Goal: Information Seeking & Learning: Find specific fact

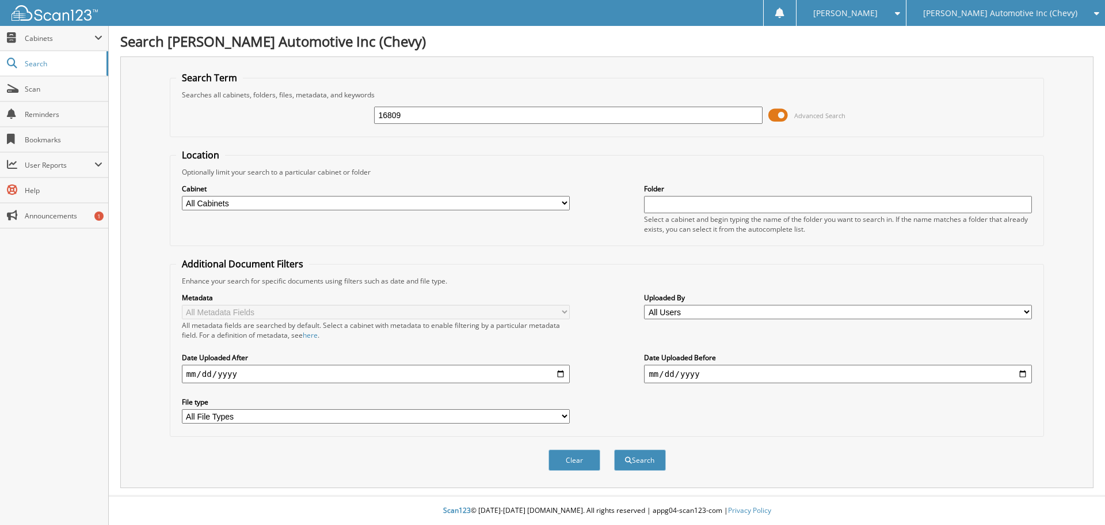
type input "16809"
click at [614, 449] on button "Search" at bounding box center [640, 459] width 52 height 21
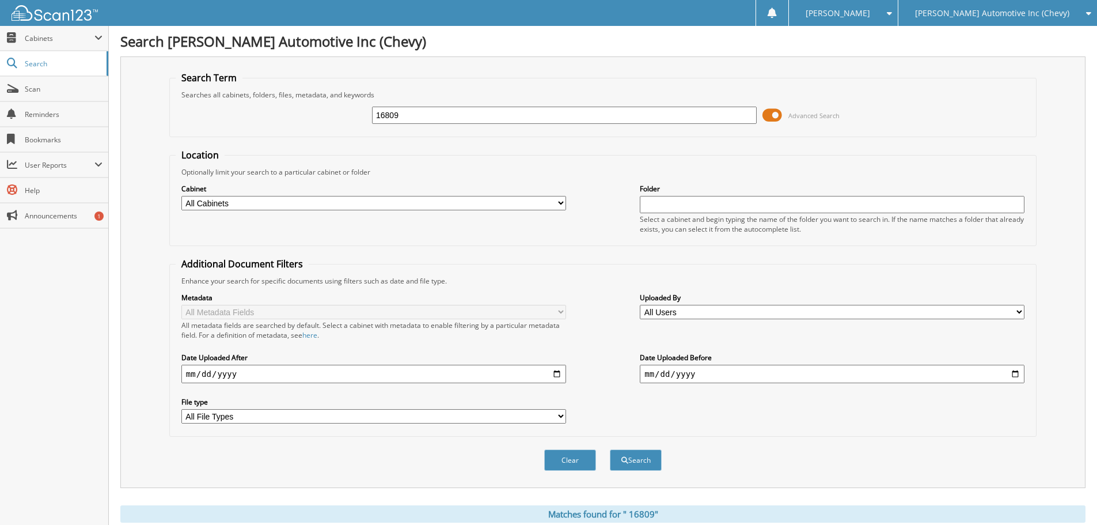
drag, startPoint x: 409, startPoint y: 111, endPoint x: 261, endPoint y: 135, distance: 150.5
click at [261, 135] on fieldset "Search Term Searches all cabinets, folders, files, metadata, and keywords 16809…" at bounding box center [602, 104] width 867 height 66
type input "cal west"
click at [610, 449] on button "Search" at bounding box center [636, 459] width 52 height 21
drag, startPoint x: 283, startPoint y: 118, endPoint x: 268, endPoint y: 120, distance: 14.5
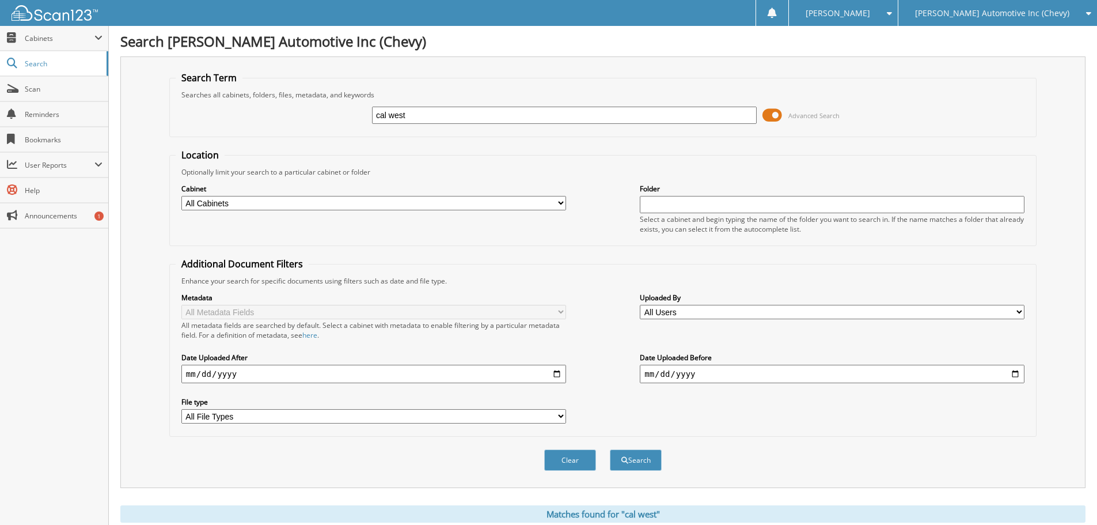
click at [269, 119] on div "cal west Advanced Search" at bounding box center [603, 115] width 854 height 31
type input "16809"
click at [610, 449] on button "Search" at bounding box center [636, 459] width 52 height 21
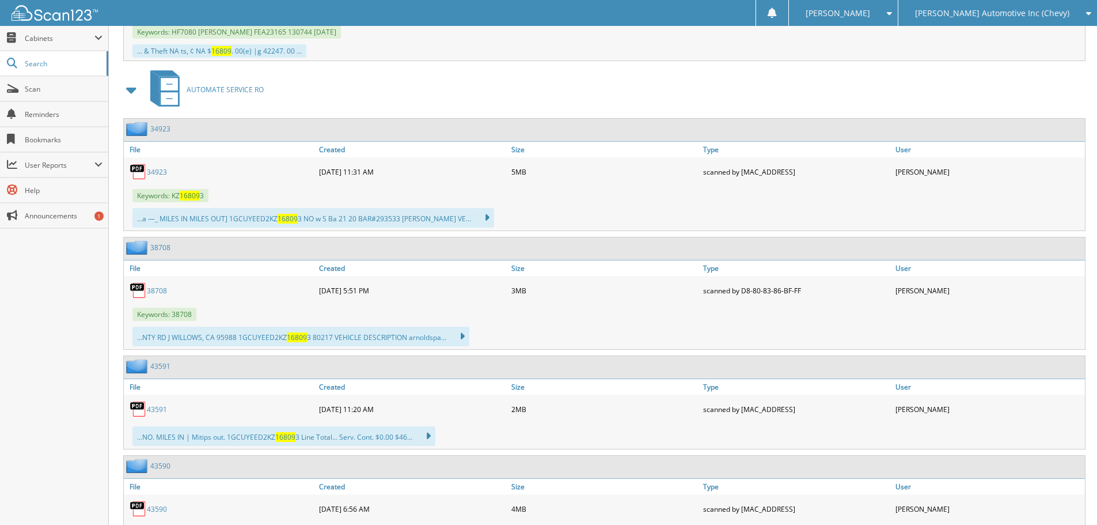
scroll to position [1036, 0]
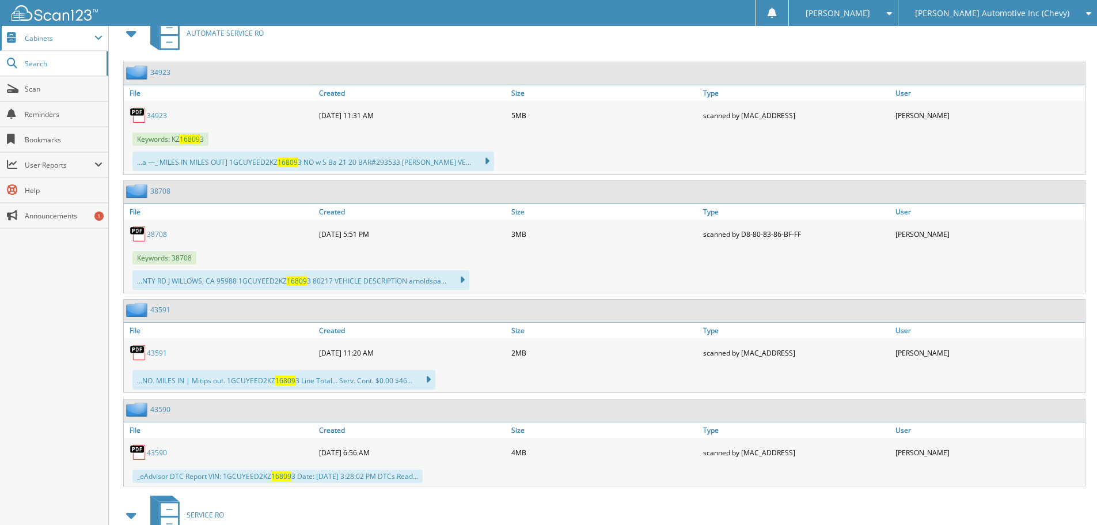
click at [36, 32] on span "Cabinets" at bounding box center [54, 38] width 108 height 25
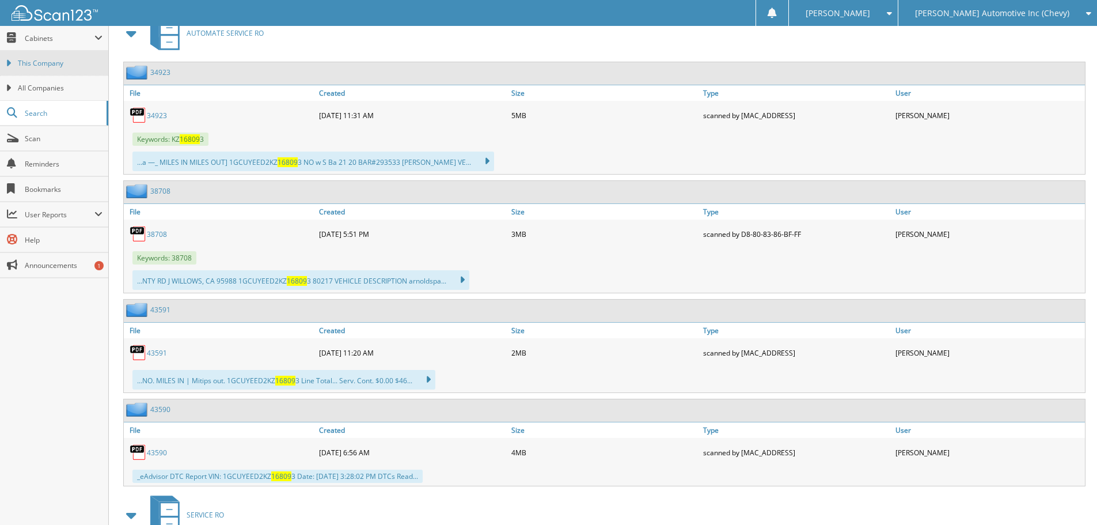
click at [68, 67] on span "This Company" at bounding box center [60, 63] width 85 height 10
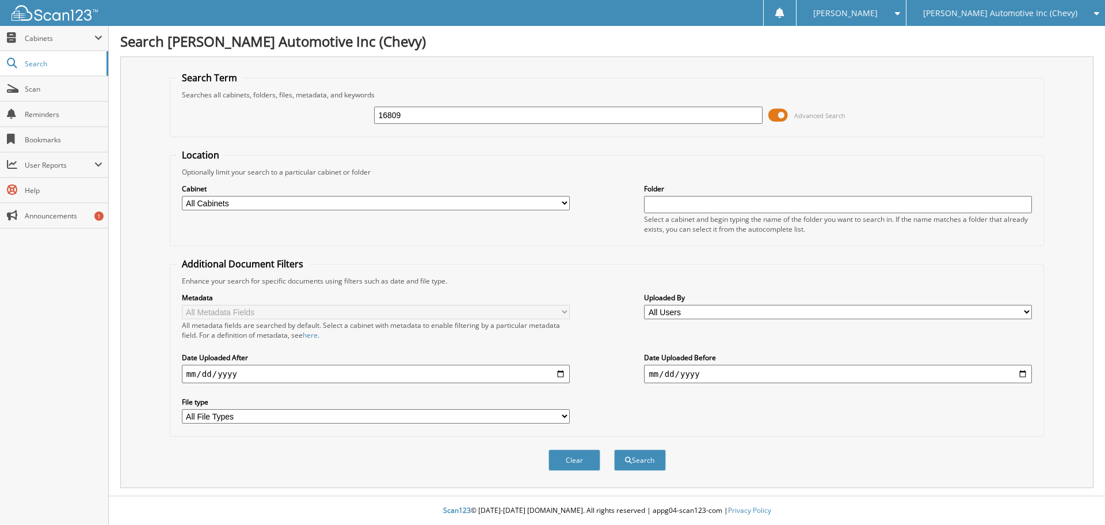
type input "16809"
click at [614, 449] on button "Search" at bounding box center [640, 459] width 52 height 21
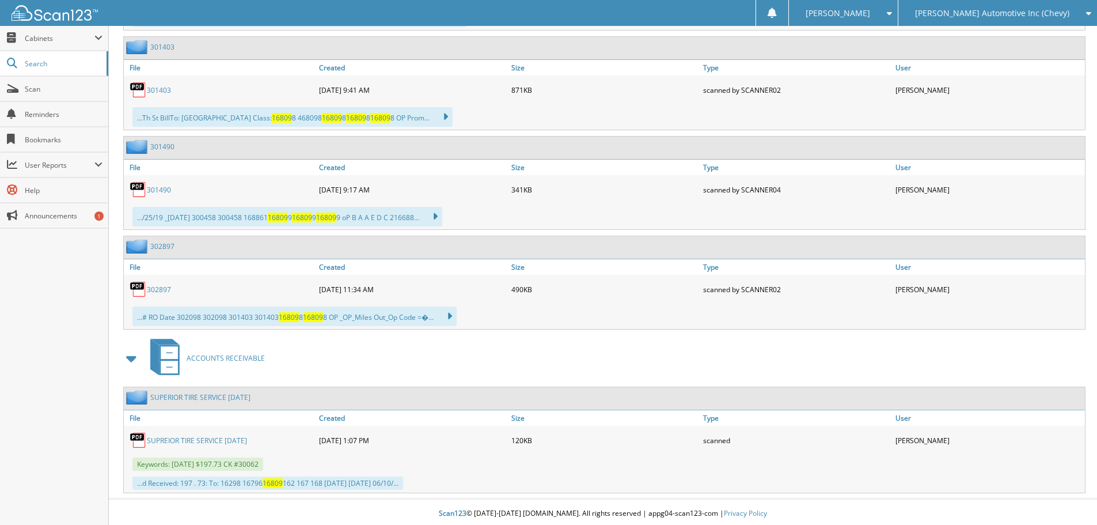
scroll to position [1746, 0]
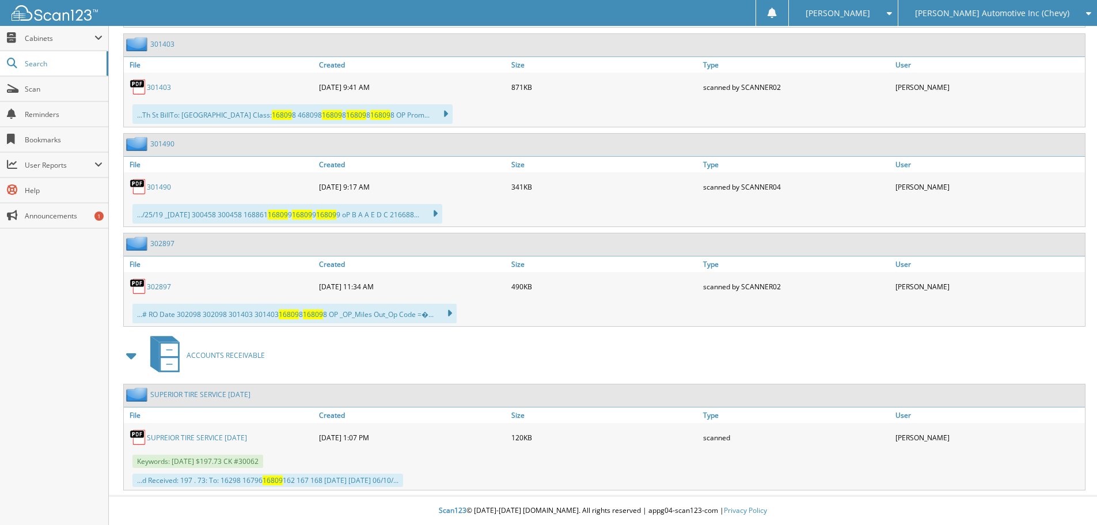
click at [209, 434] on link "SUPREIOR TIRE SERVICE [DATE]" at bounding box center [197, 437] width 100 height 10
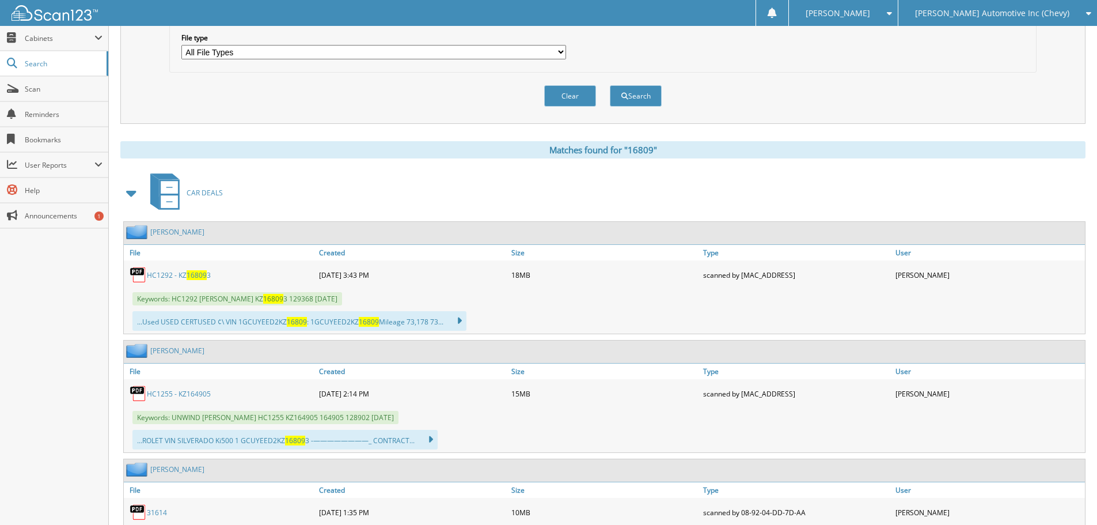
scroll to position [0, 0]
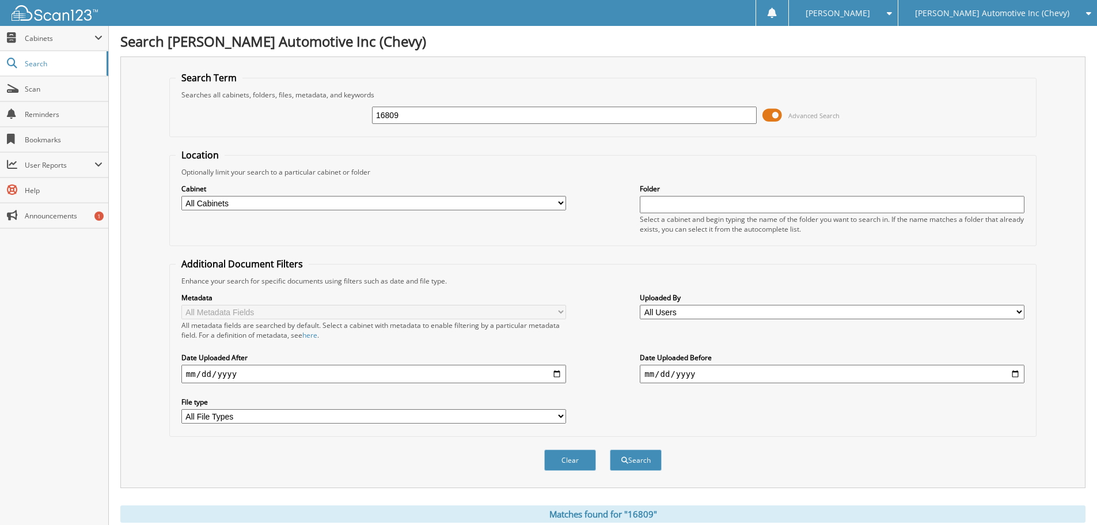
drag, startPoint x: 394, startPoint y: 115, endPoint x: 149, endPoint y: 117, distance: 245.3
click at [149, 117] on div "Search Term Searches all cabinets, folders, files, metadata, and keywords 16809…" at bounding box center [602, 271] width 965 height 431
type input "266679"
click at [610, 449] on button "Search" at bounding box center [636, 459] width 52 height 21
